Goal: Transaction & Acquisition: Purchase product/service

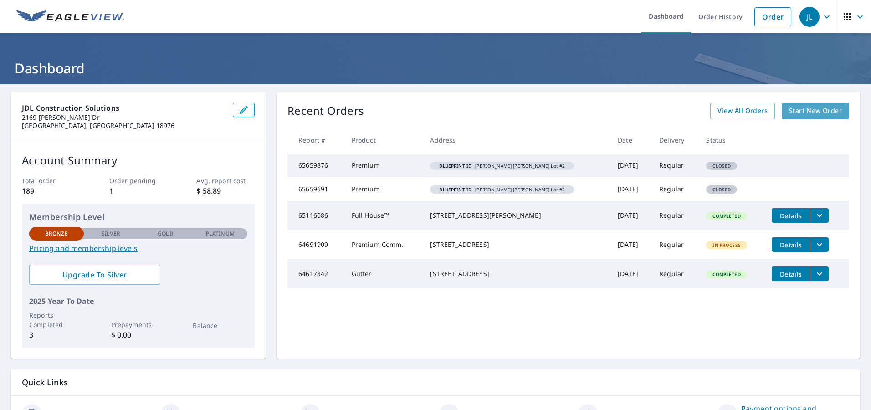
click at [795, 111] on span "Start New Order" at bounding box center [815, 110] width 53 height 11
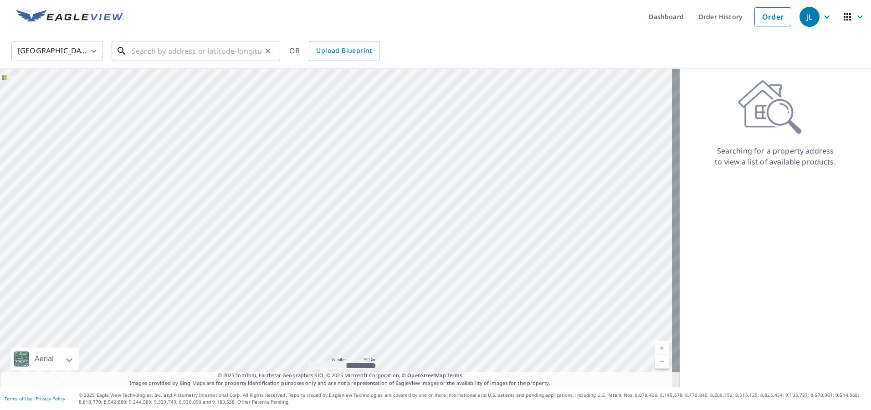
click at [166, 50] on input "text" at bounding box center [197, 51] width 130 height 26
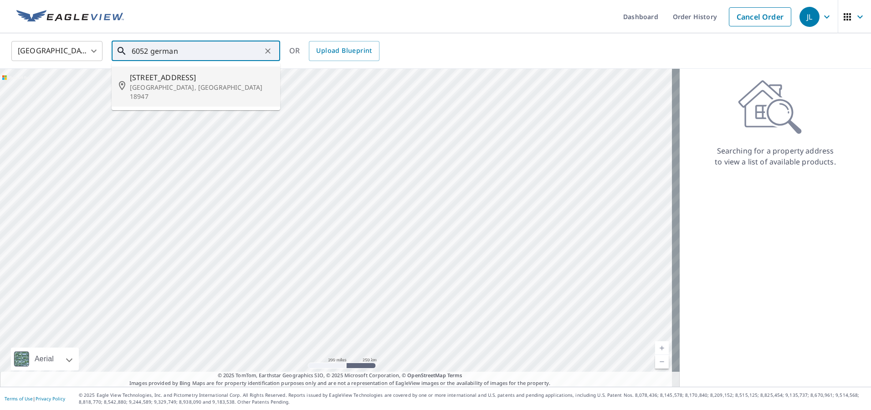
click at [158, 78] on span "[STREET_ADDRESS]" at bounding box center [201, 77] width 143 height 11
type input "[STREET_ADDRESS]"
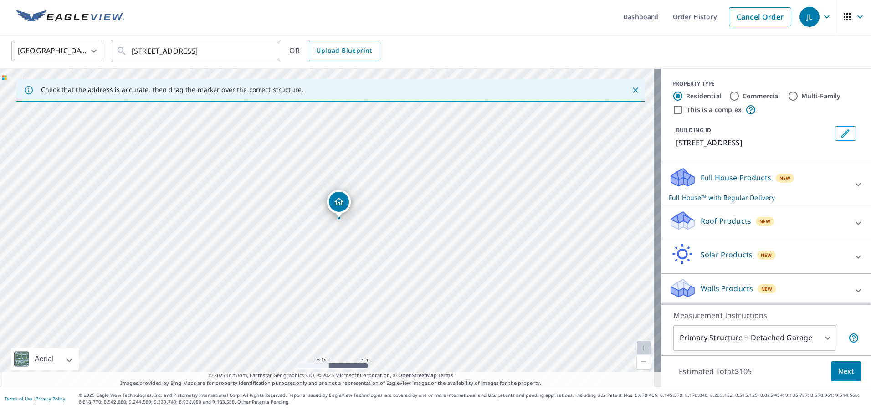
drag, startPoint x: 337, startPoint y: 220, endPoint x: 349, endPoint y: 212, distance: 14.4
click at [679, 177] on icon at bounding box center [682, 174] width 23 height 11
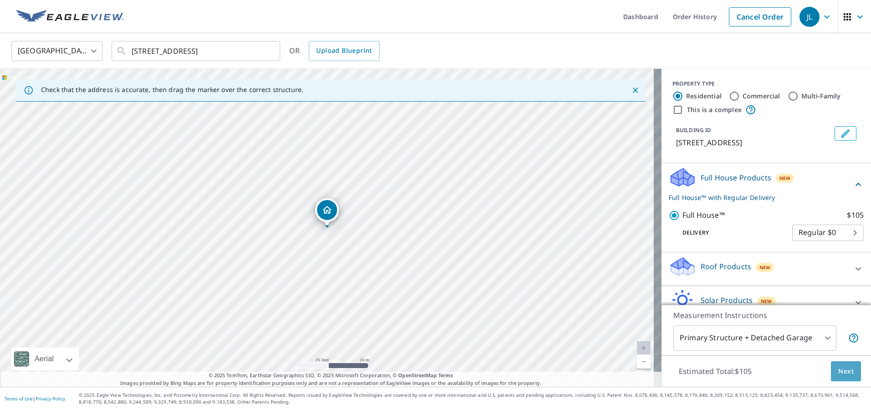
click at [839, 369] on span "Next" at bounding box center [845, 371] width 15 height 11
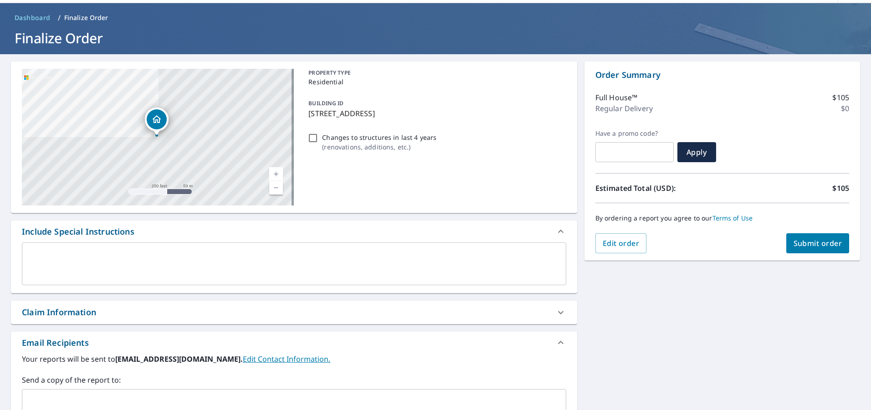
scroll to position [27, 0]
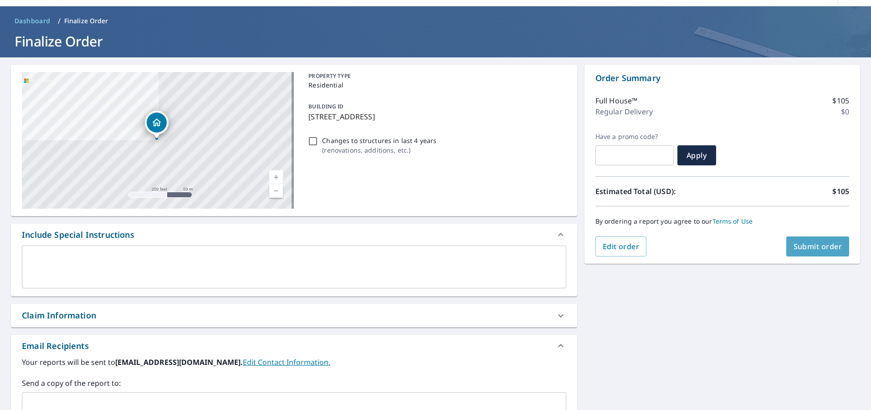
click at [808, 244] on span "Submit order" at bounding box center [818, 246] width 49 height 10
checkbox input "true"
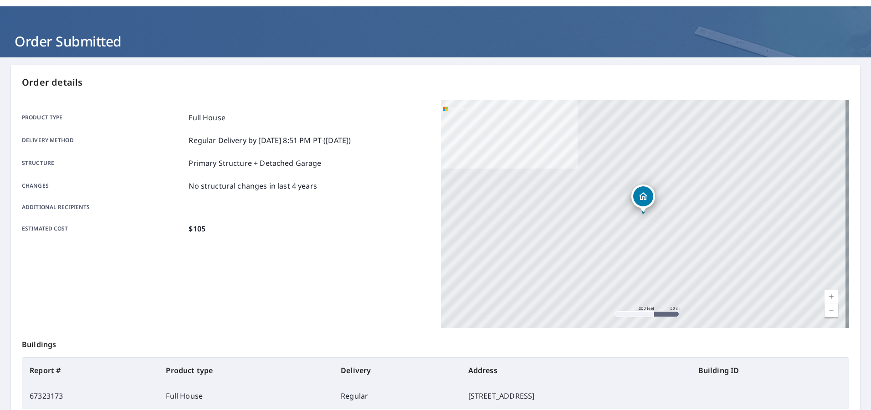
click at [409, 127] on div "Product type Full House Delivery method Regular Delivery by [DATE] 8:51 PM PT (…" at bounding box center [226, 173] width 408 height 122
